Goal: Transaction & Acquisition: Purchase product/service

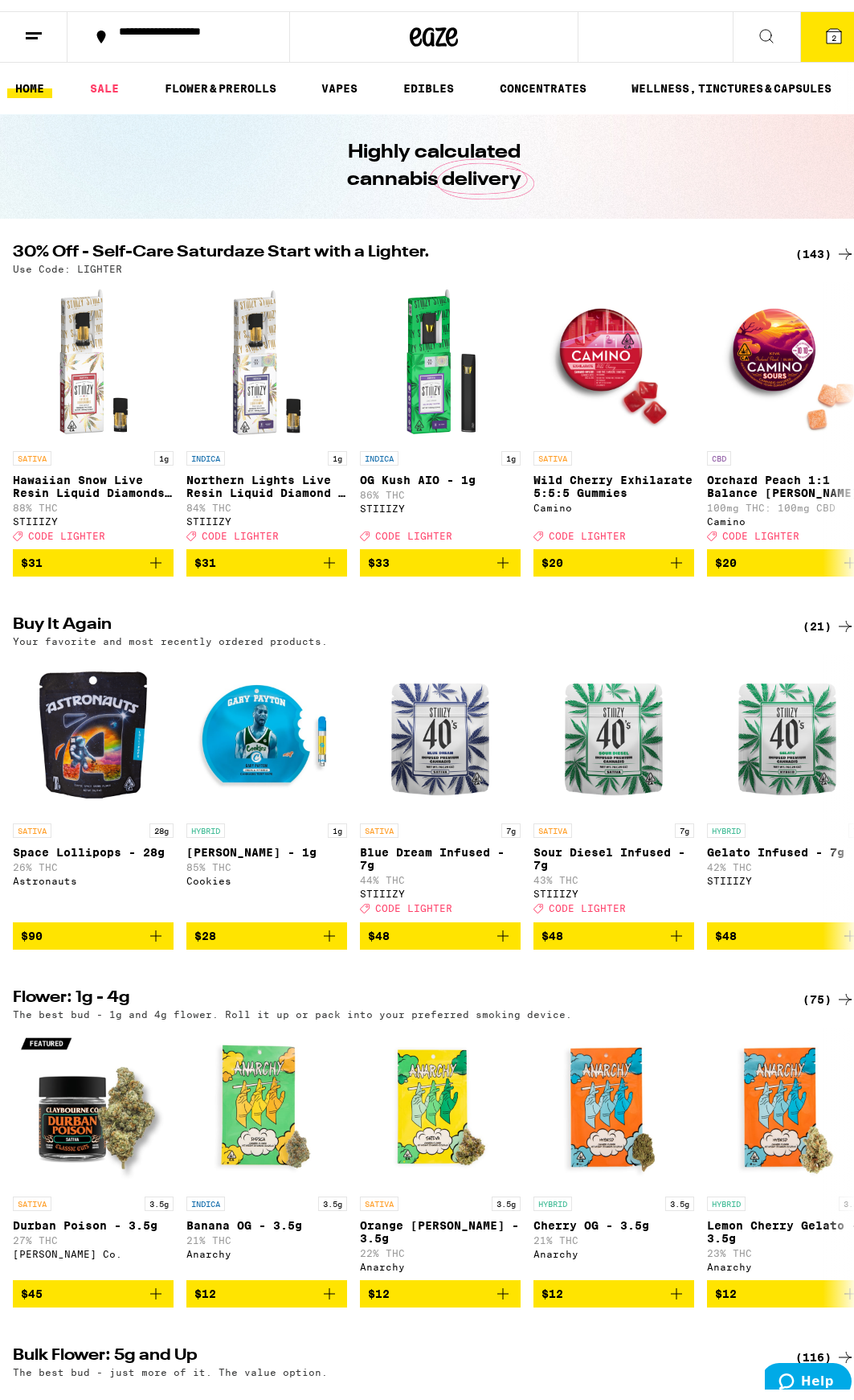
click at [808, 235] on div "(143)" at bounding box center [825, 242] width 59 height 19
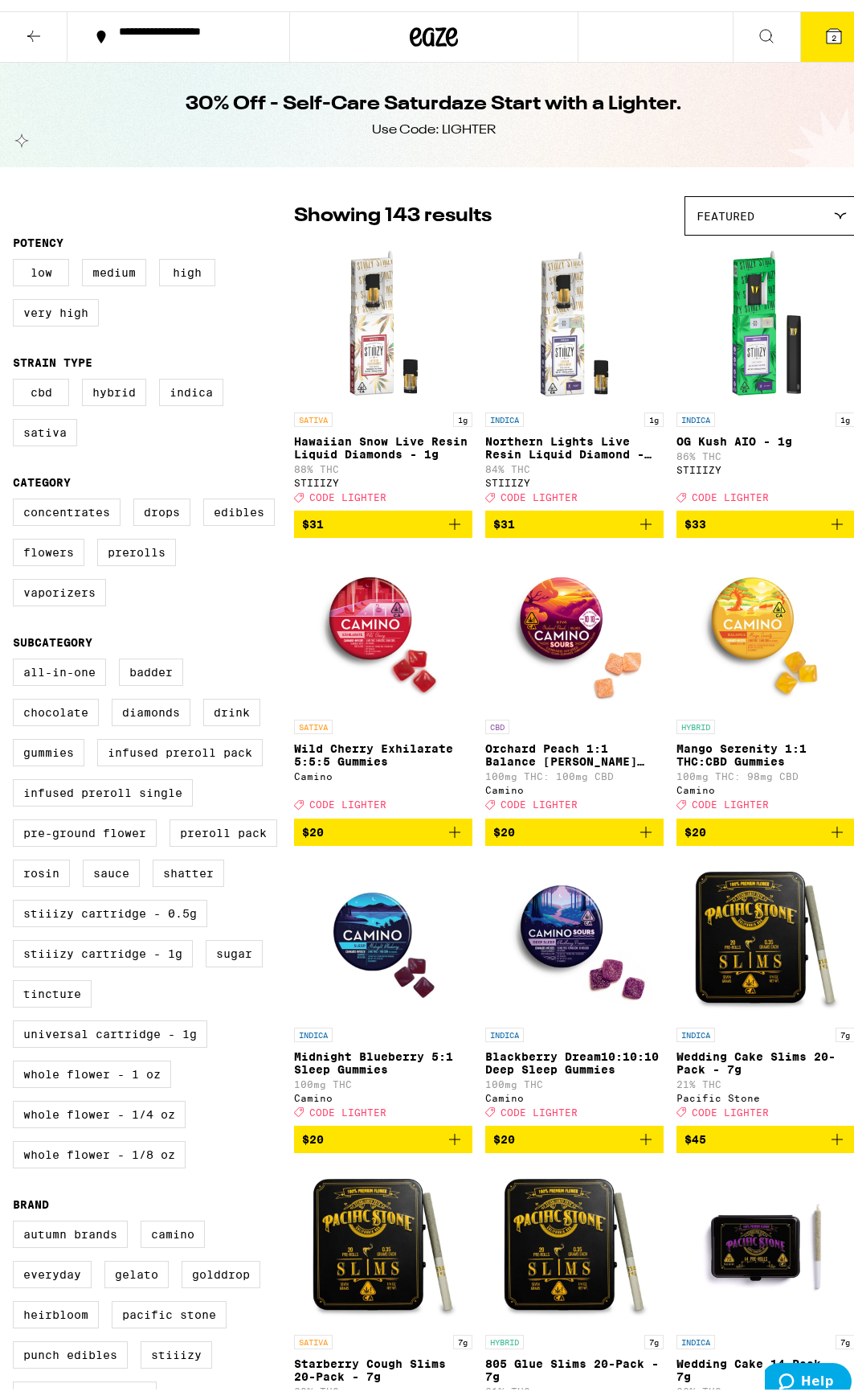
click at [233, 194] on div "Clearfalse filter" at bounding box center [152, 205] width 281 height 40
click at [52, 555] on label "Flowers" at bounding box center [48, 541] width 71 height 28
click at [17, 490] on input "Flowers" at bounding box center [16, 489] width 1 height 1
checkbox input "true"
